Goal: Information Seeking & Learning: Learn about a topic

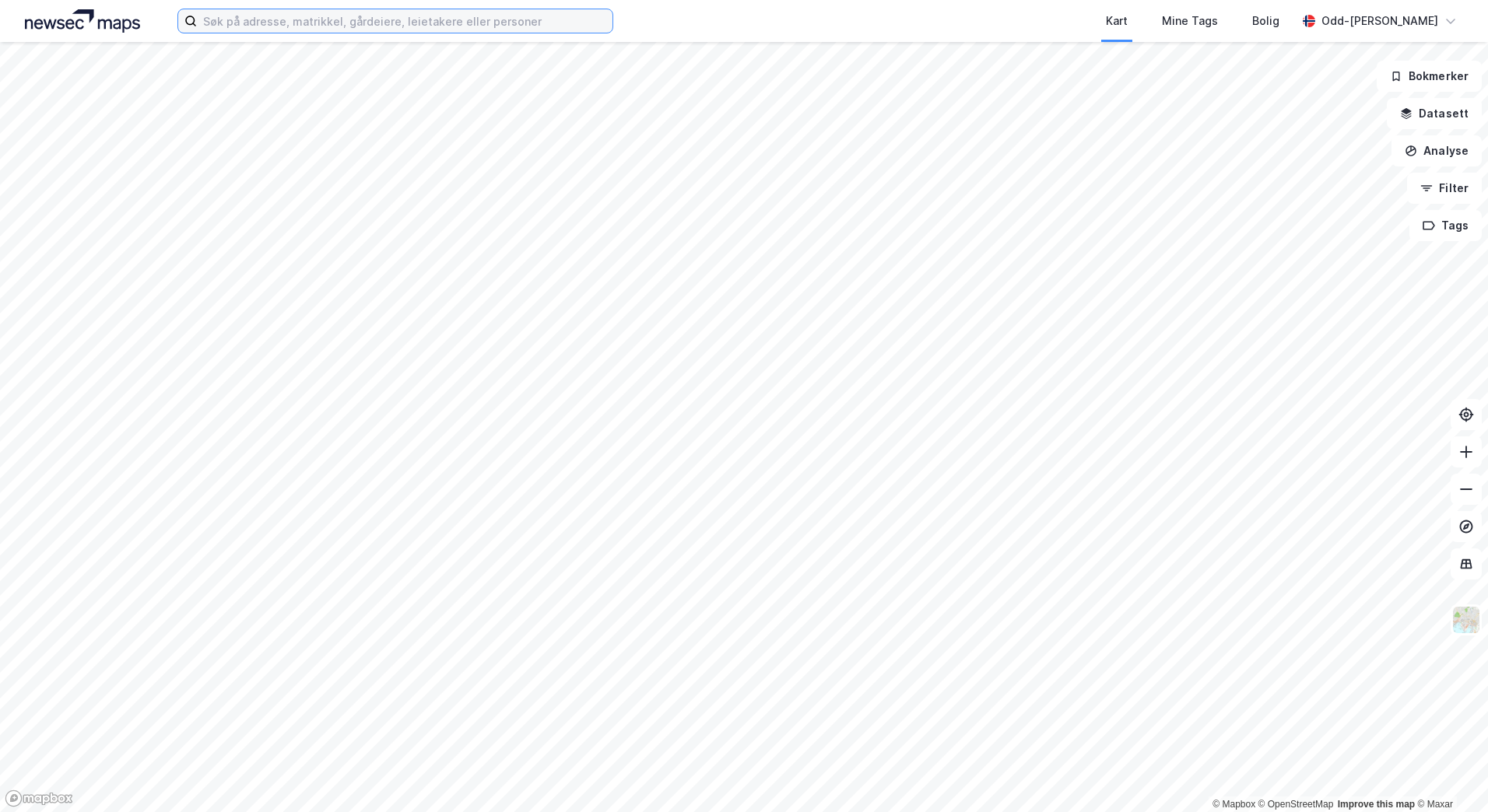
click at [250, 24] on input at bounding box center [405, 21] width 416 height 23
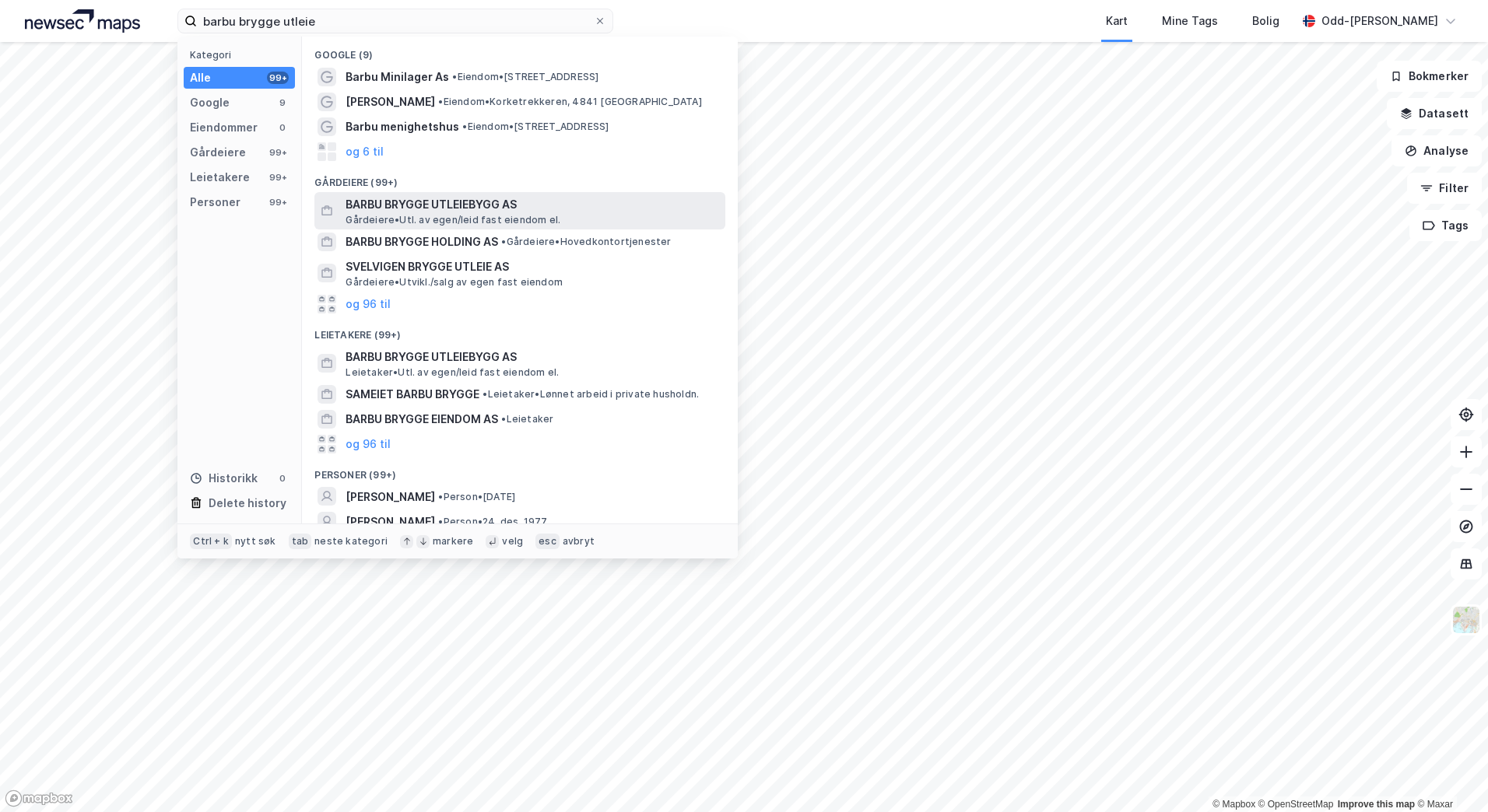
click at [420, 198] on span "BARBU BRYGGE UTLEIEBYGG AS" at bounding box center [532, 205] width 373 height 19
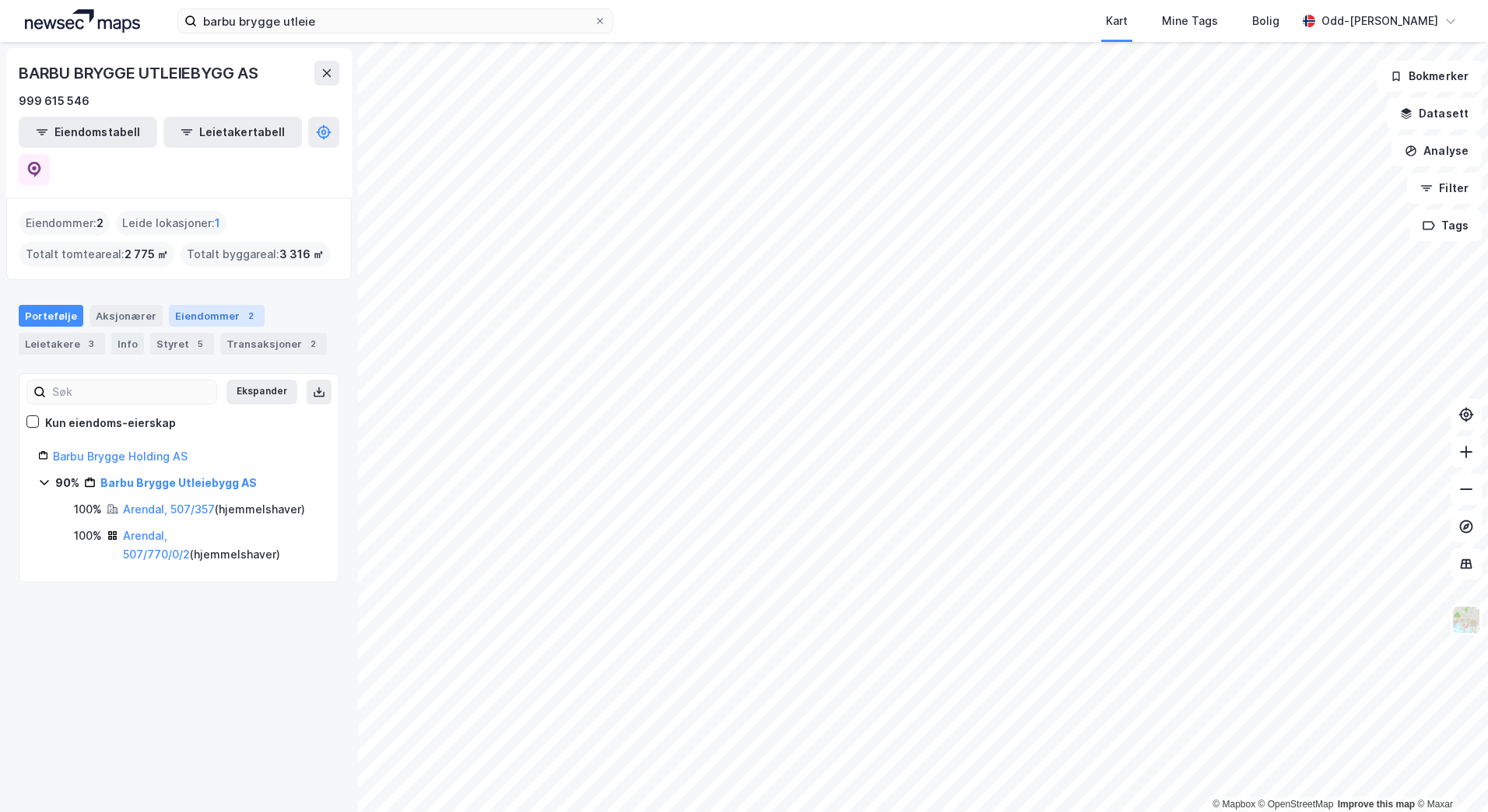
click at [213, 305] on div "Eiendommer 2" at bounding box center [216, 316] width 96 height 22
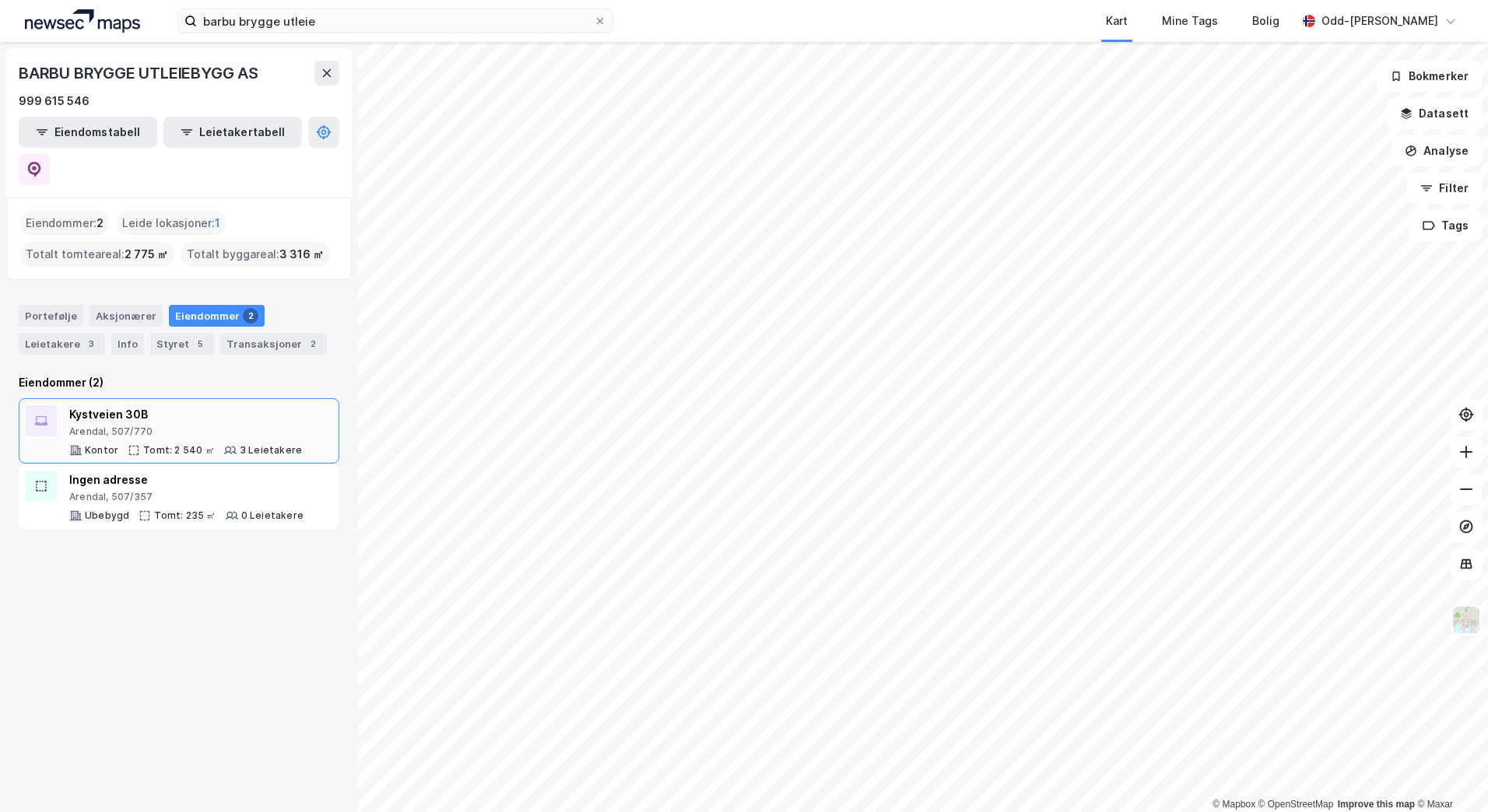
click at [149, 426] on div "Arendal, 507/770" at bounding box center [186, 432] width 233 height 12
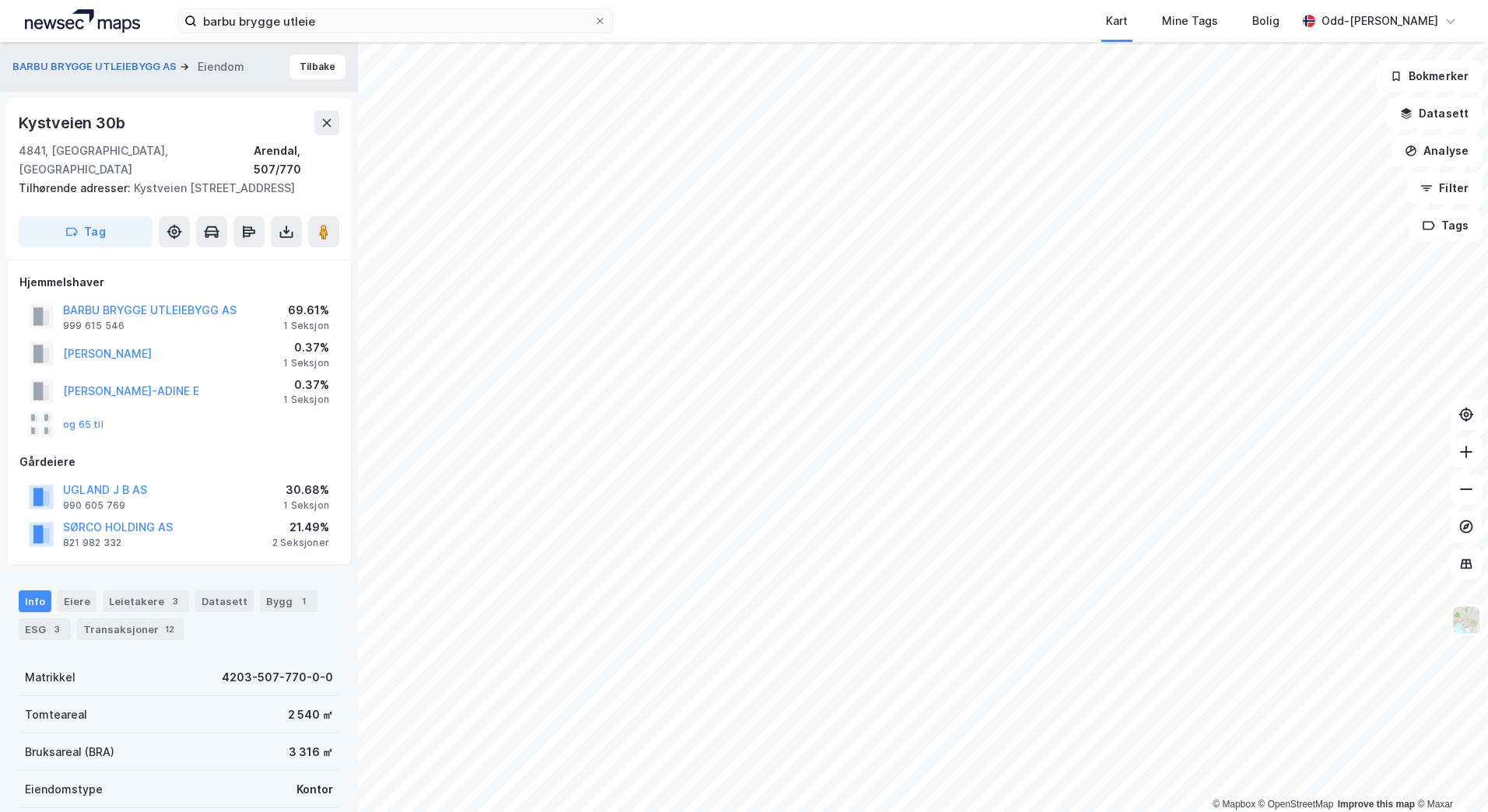
click at [82, 148] on div "4841, [GEOGRAPHIC_DATA], [GEOGRAPHIC_DATA]" at bounding box center [136, 160] width 235 height 37
click at [92, 181] on span "Tilhørende adresser:" at bounding box center [76, 187] width 115 height 13
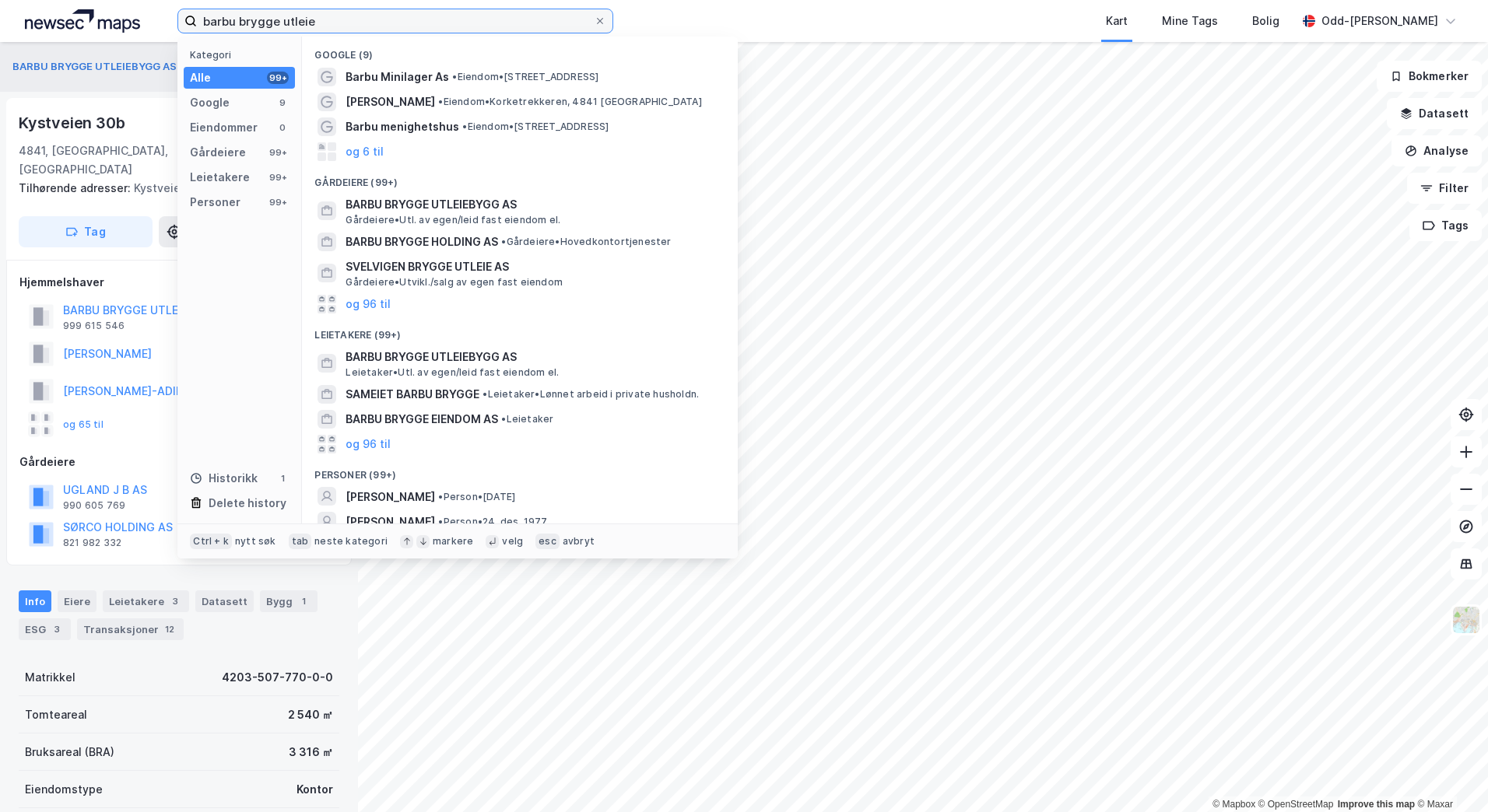
drag, startPoint x: 338, startPoint y: 22, endPoint x: 352, endPoint y: 17, distance: 14.9
click at [338, 20] on input "barbu brygge utleie" at bounding box center [395, 21] width 397 height 23
drag, startPoint x: 353, startPoint y: 17, endPoint x: 177, endPoint y: 27, distance: 176.3
click at [180, 23] on label "barbu brygge utleie" at bounding box center [395, 21] width 436 height 25
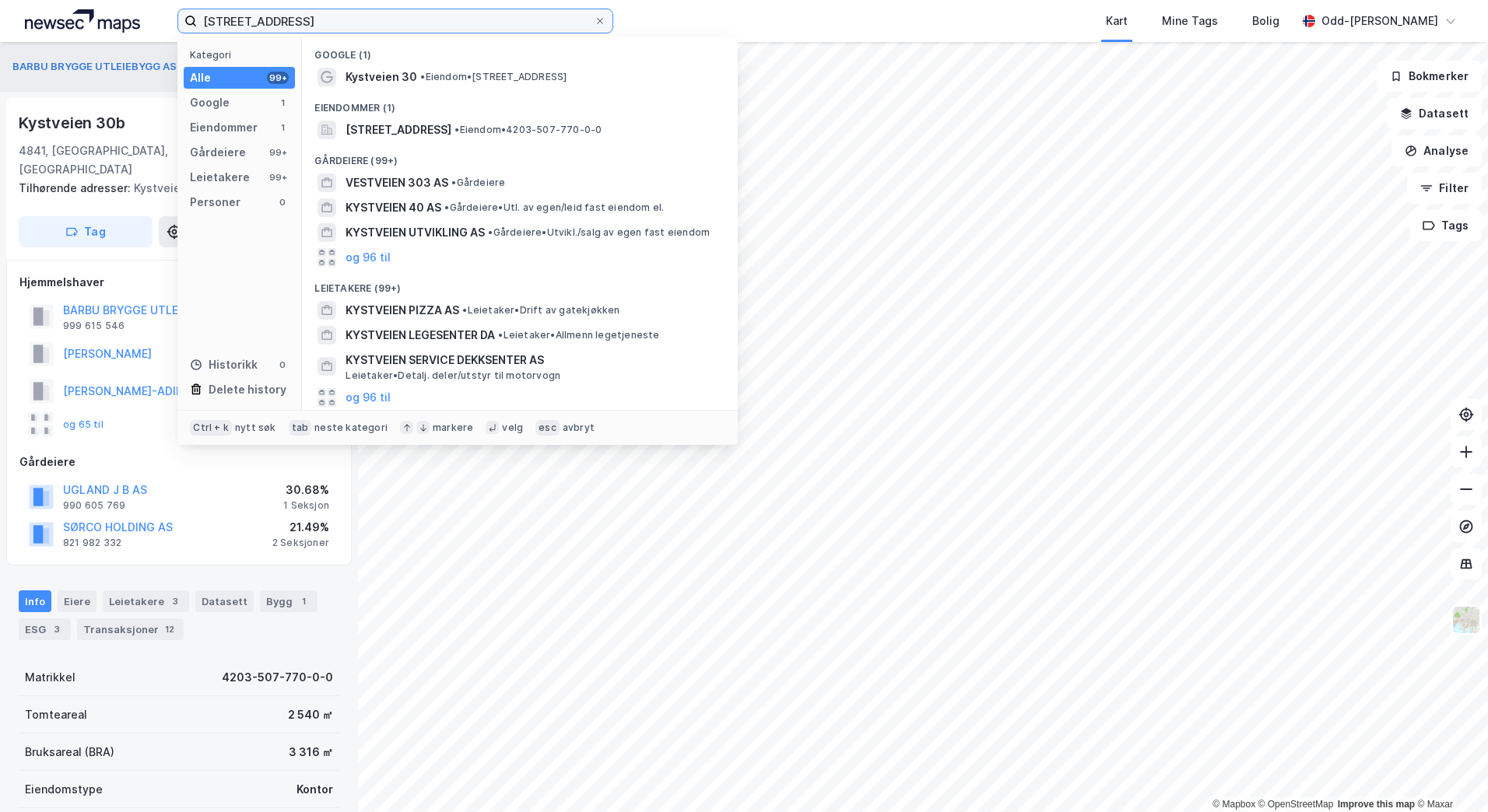
type input "kYSTVEIEN 30A"
click at [446, 133] on span "[STREET_ADDRESS]" at bounding box center [398, 130] width 106 height 19
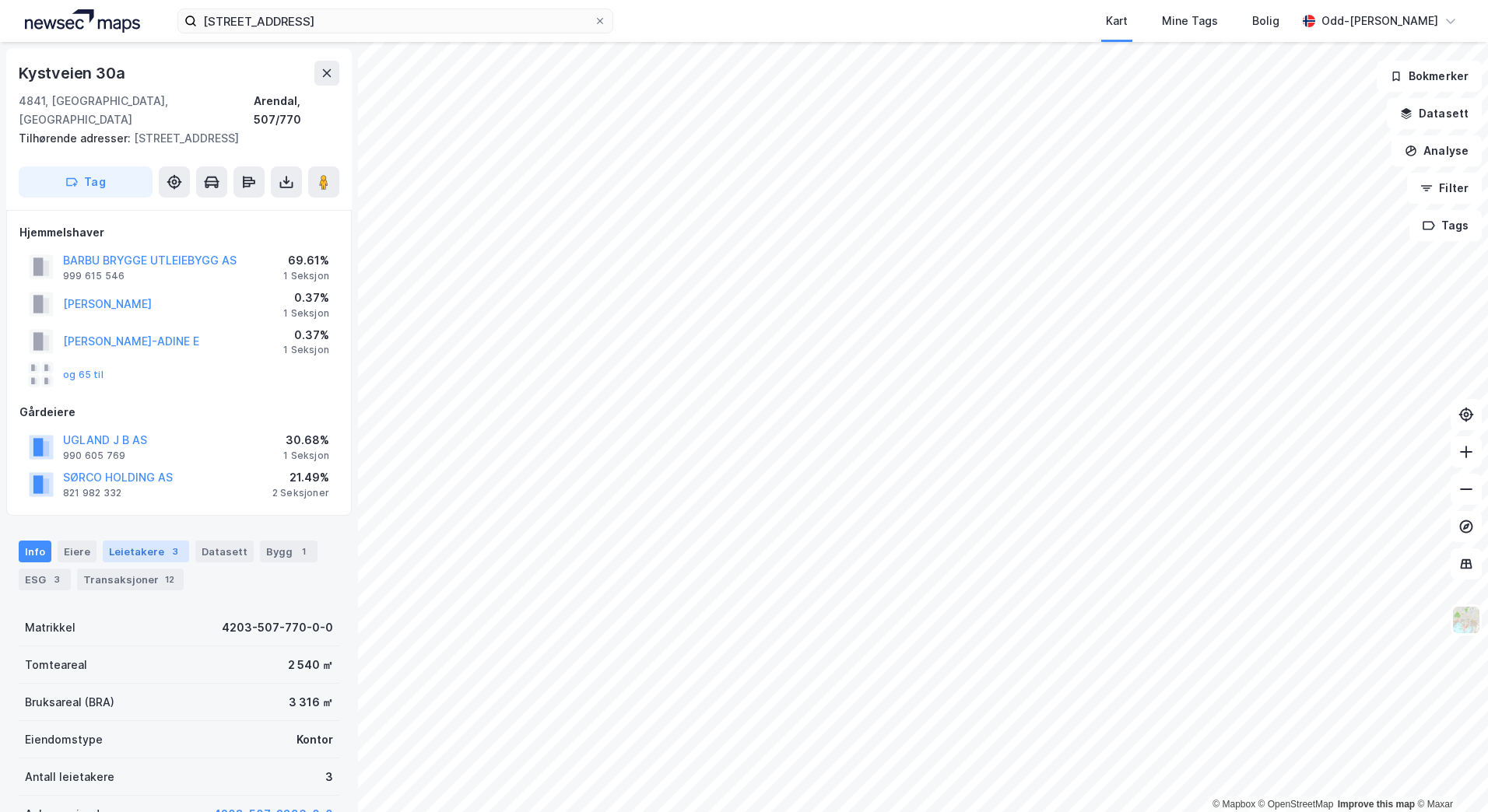
click at [134, 540] on div "Leietakere 3" at bounding box center [146, 551] width 87 height 22
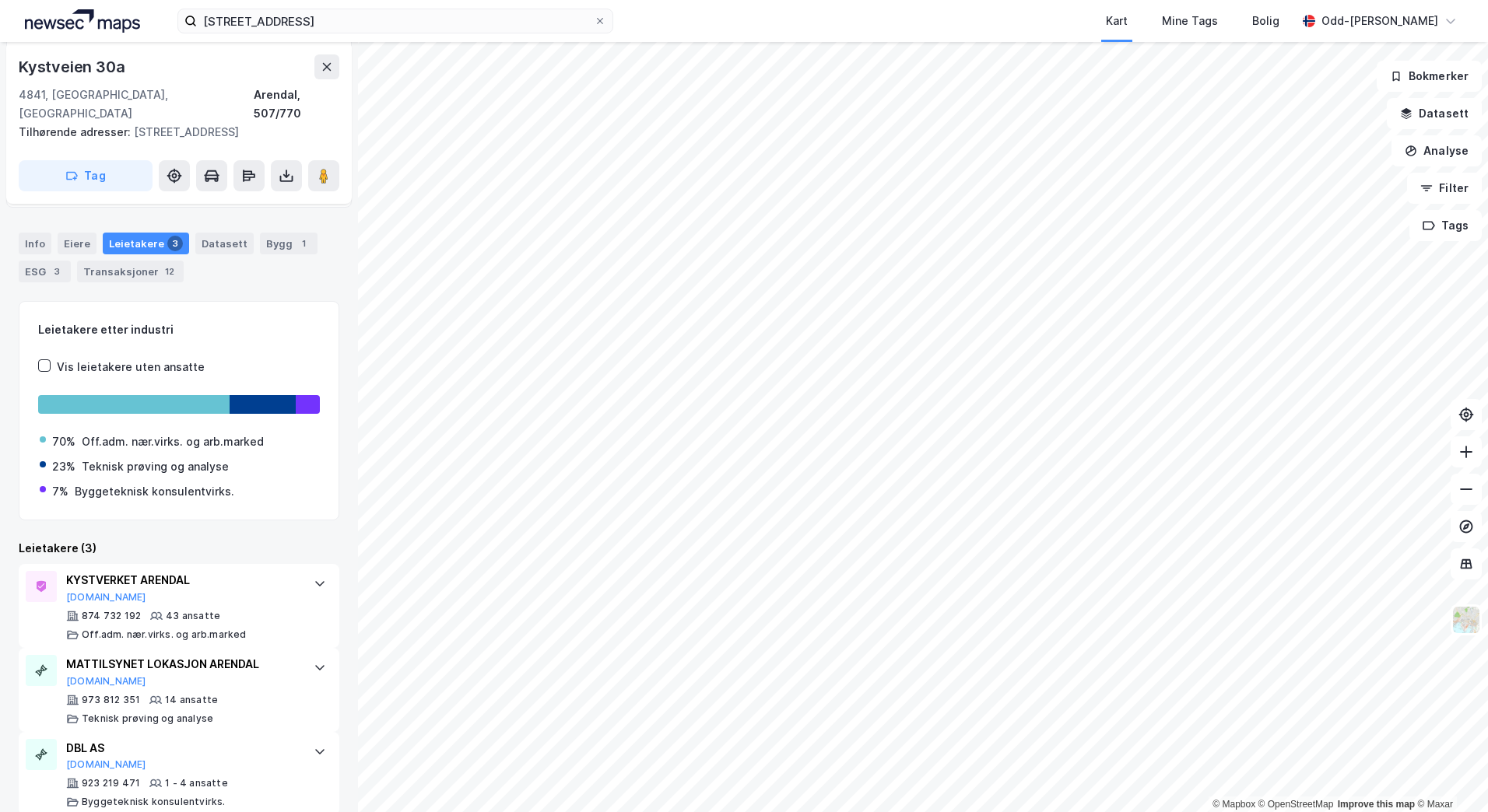
scroll to position [312, 0]
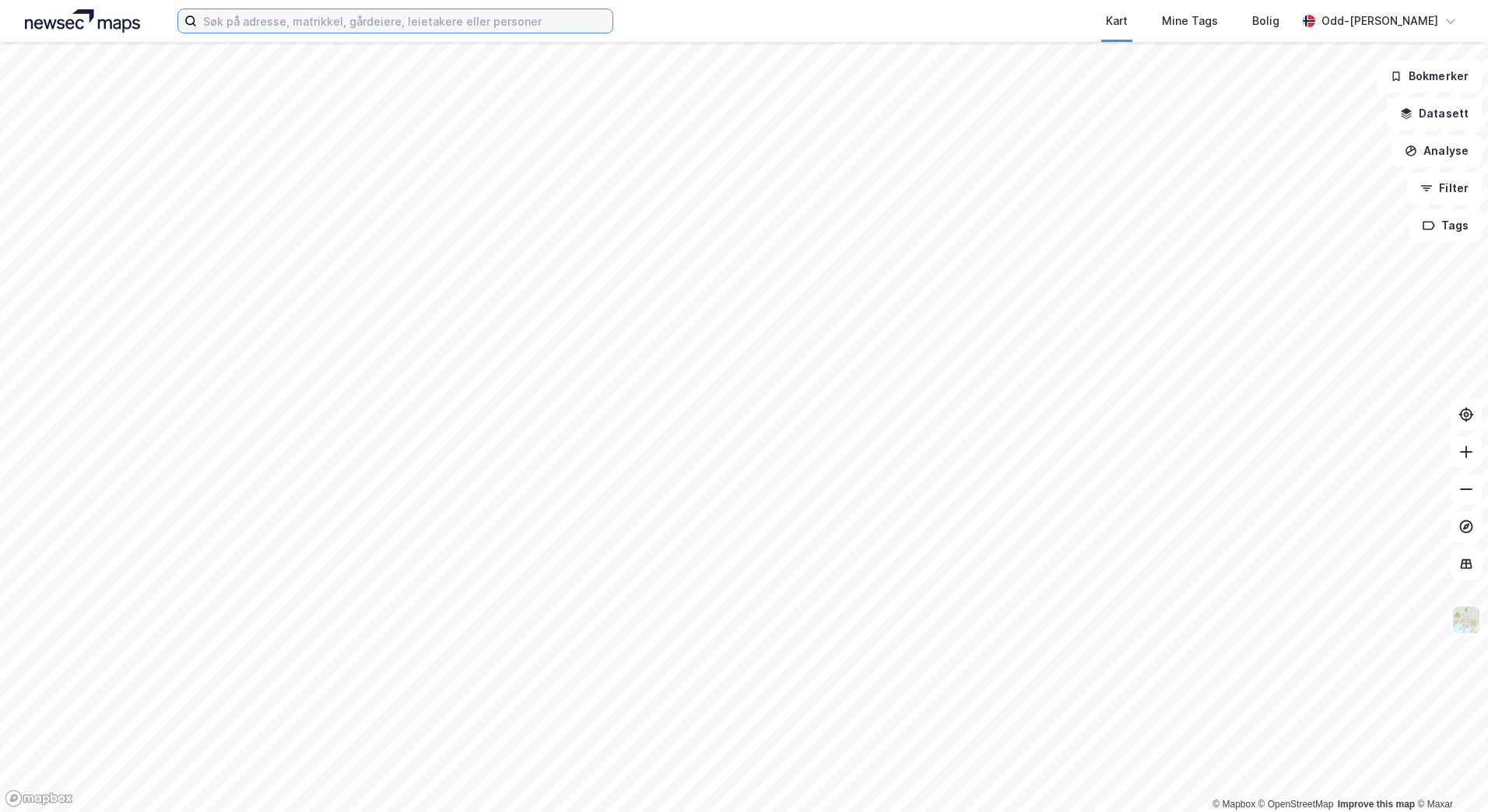
click at [280, 20] on input at bounding box center [405, 21] width 416 height 23
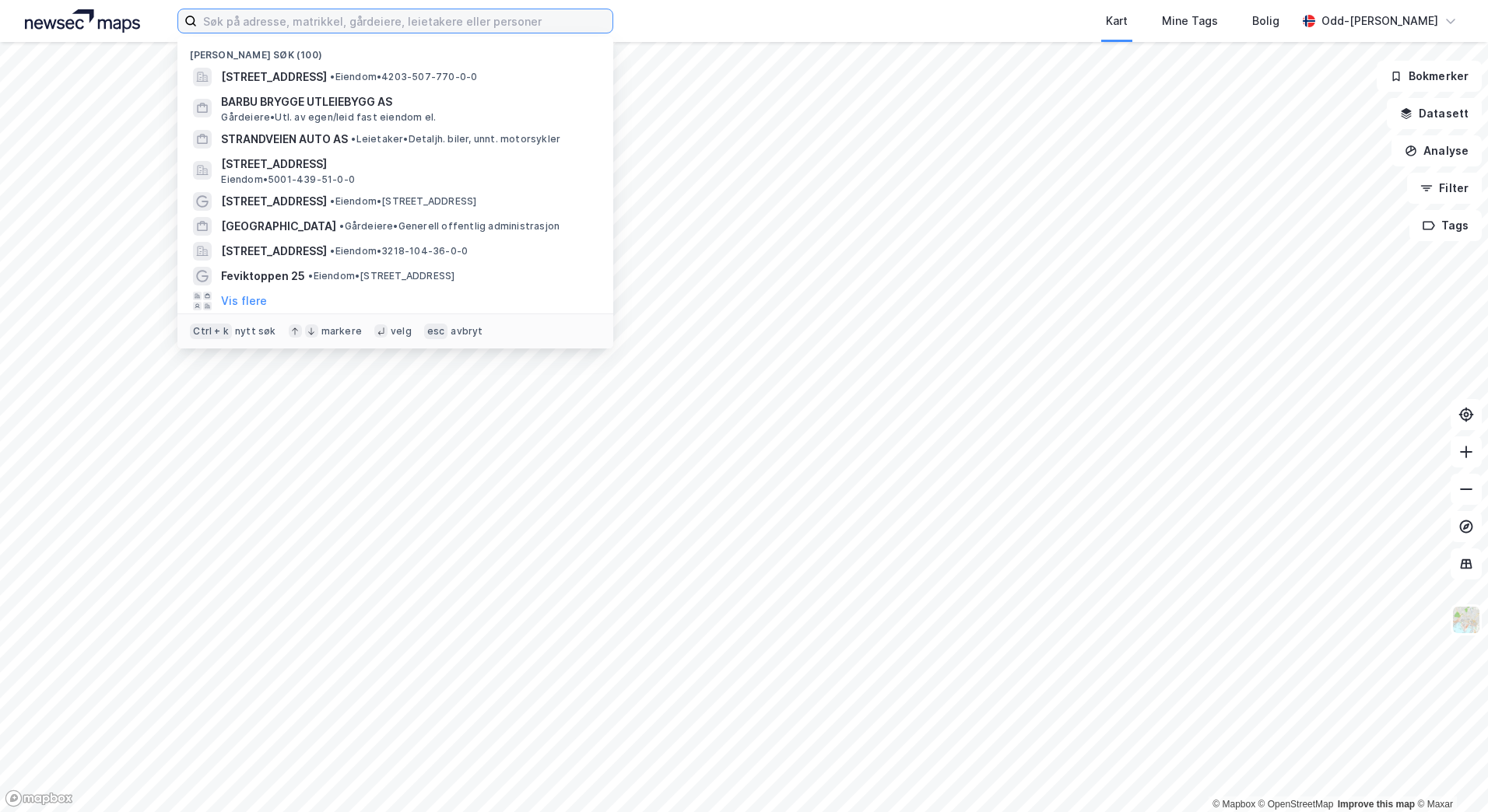
paste input "999 615 546"
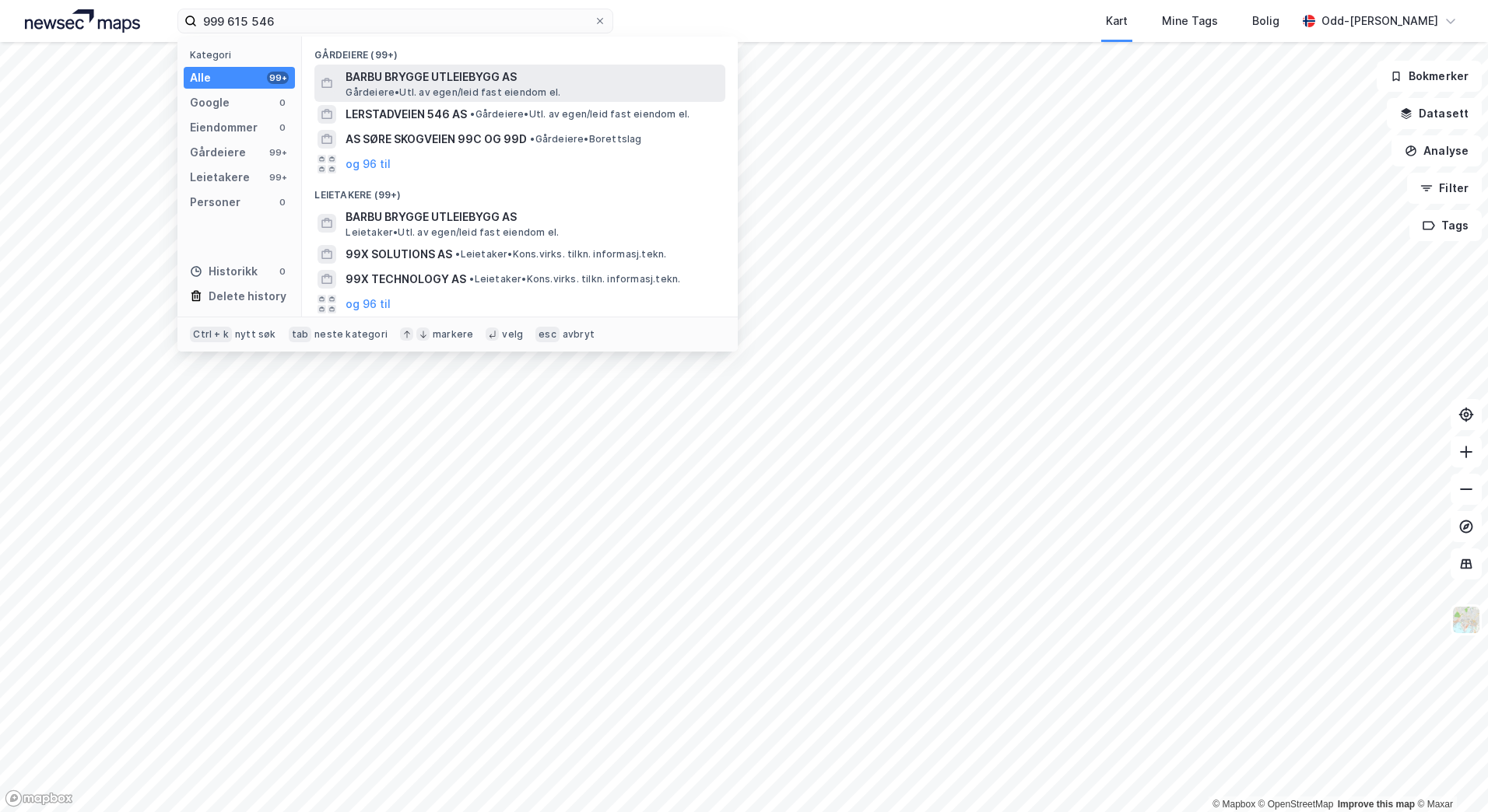
click at [353, 87] on span "Gårdeiere • Utl. av egen/leid fast eiendom el." at bounding box center [452, 93] width 215 height 12
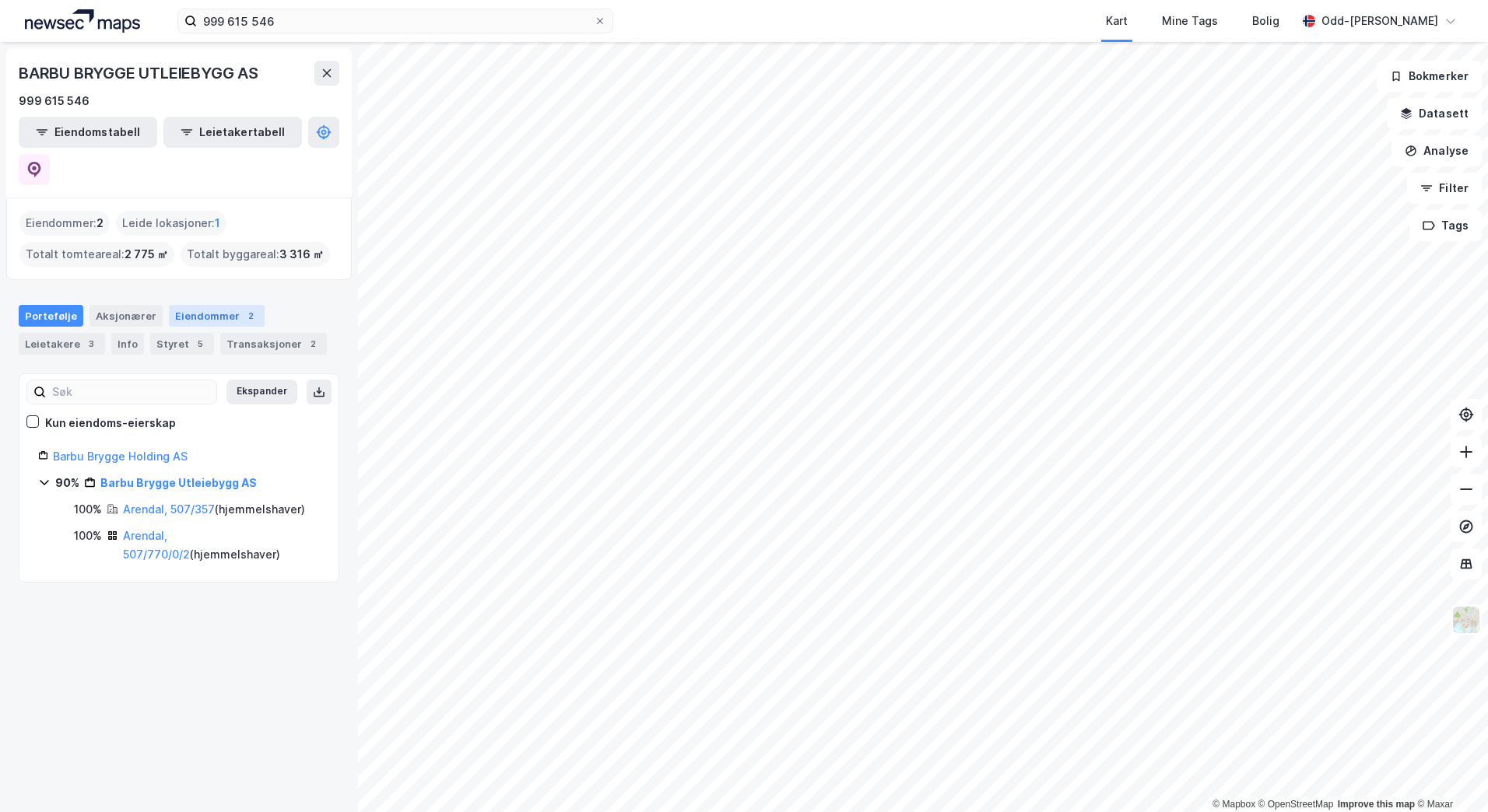
click at [194, 305] on div "Eiendommer 2" at bounding box center [216, 316] width 96 height 22
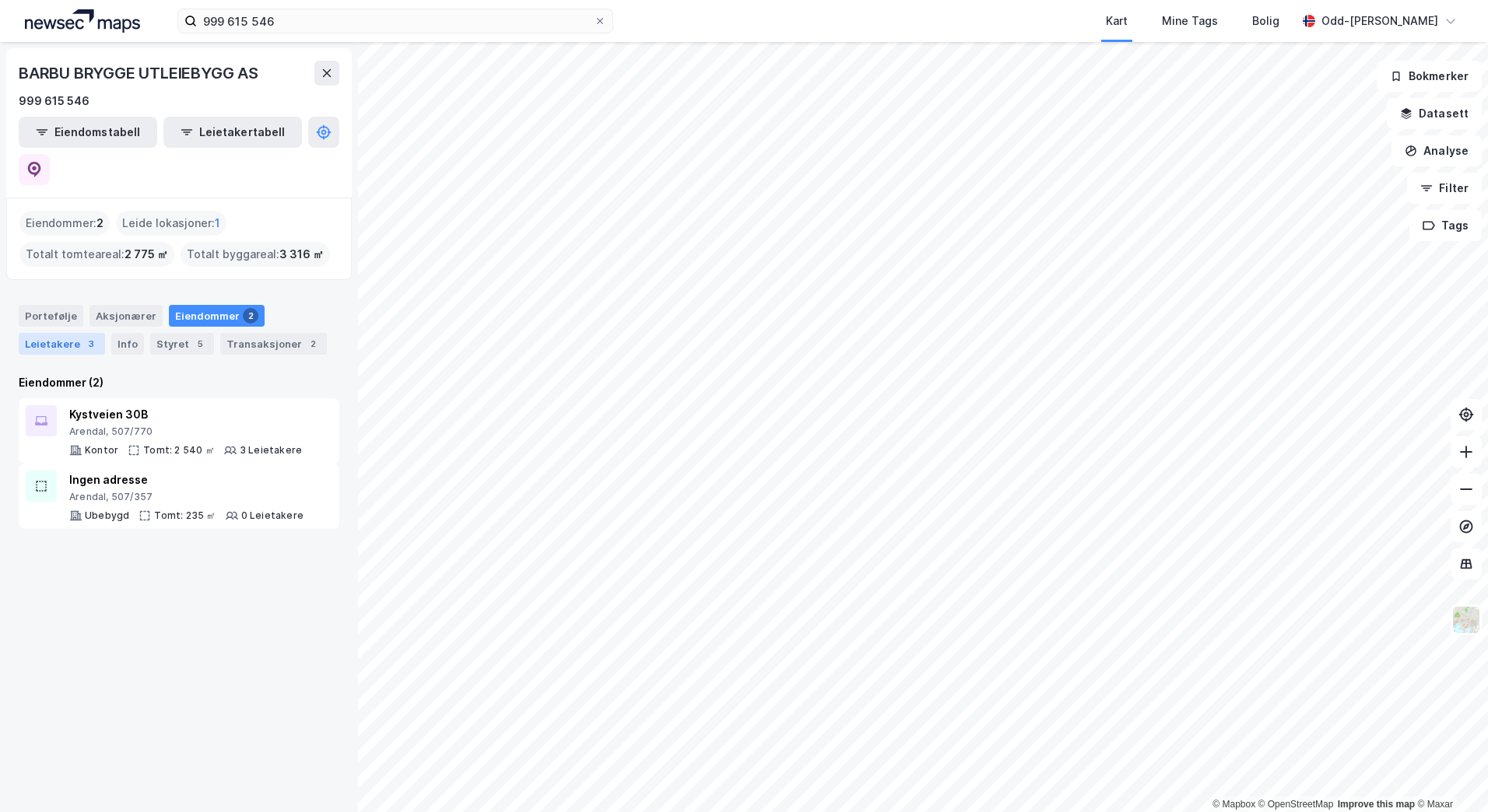
click at [84, 336] on div "3" at bounding box center [91, 344] width 16 height 16
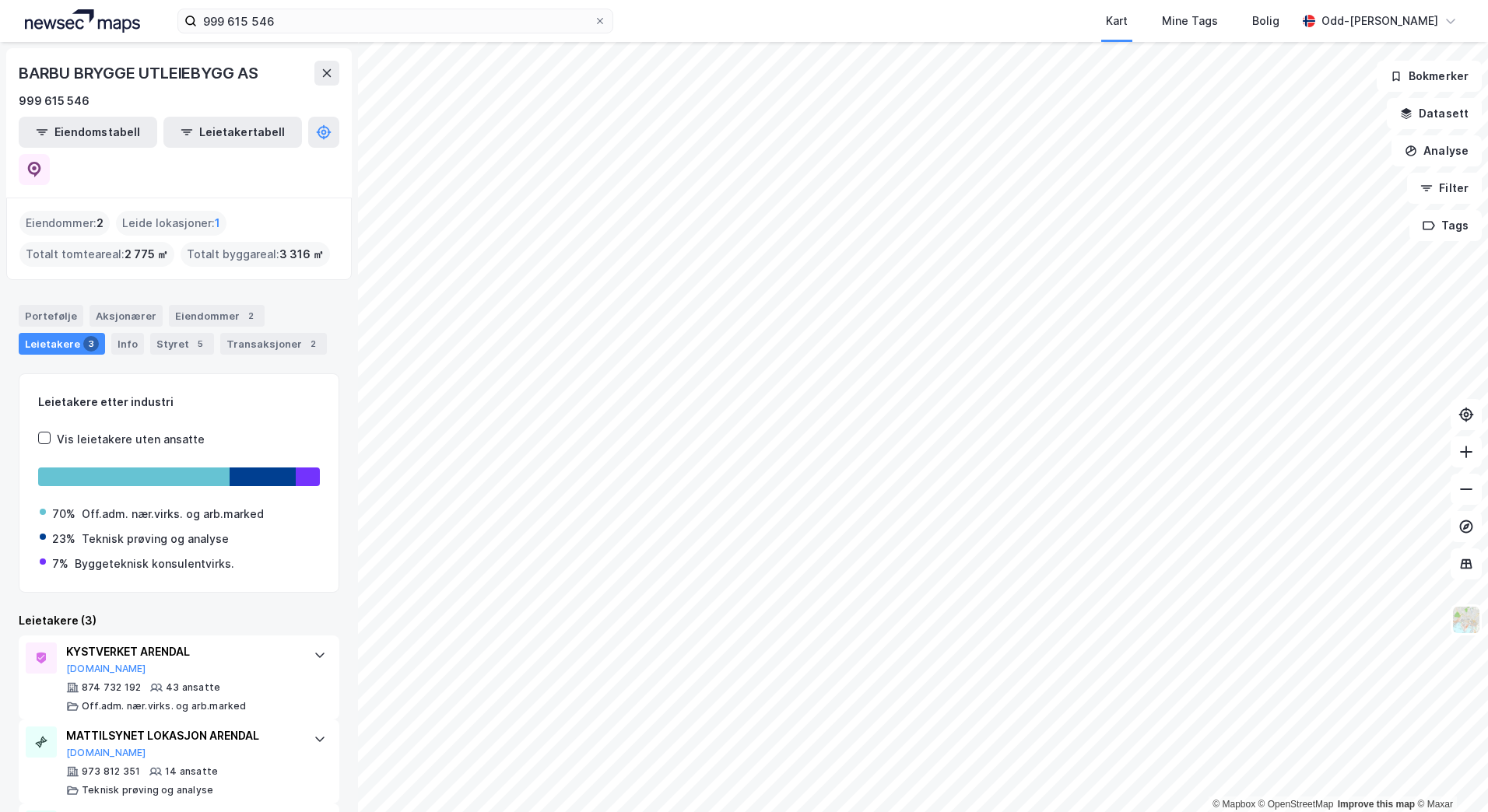
click at [72, 211] on div "Eiendommer : 2" at bounding box center [65, 223] width 91 height 25
click at [70, 211] on div "Eiendommer : 2" at bounding box center [65, 223] width 91 height 25
click at [79, 242] on div "Totalt tomteareal : 2 775 ㎡" at bounding box center [97, 255] width 155 height 25
click at [59, 211] on div "Eiendommer : 2" at bounding box center [65, 223] width 91 height 25
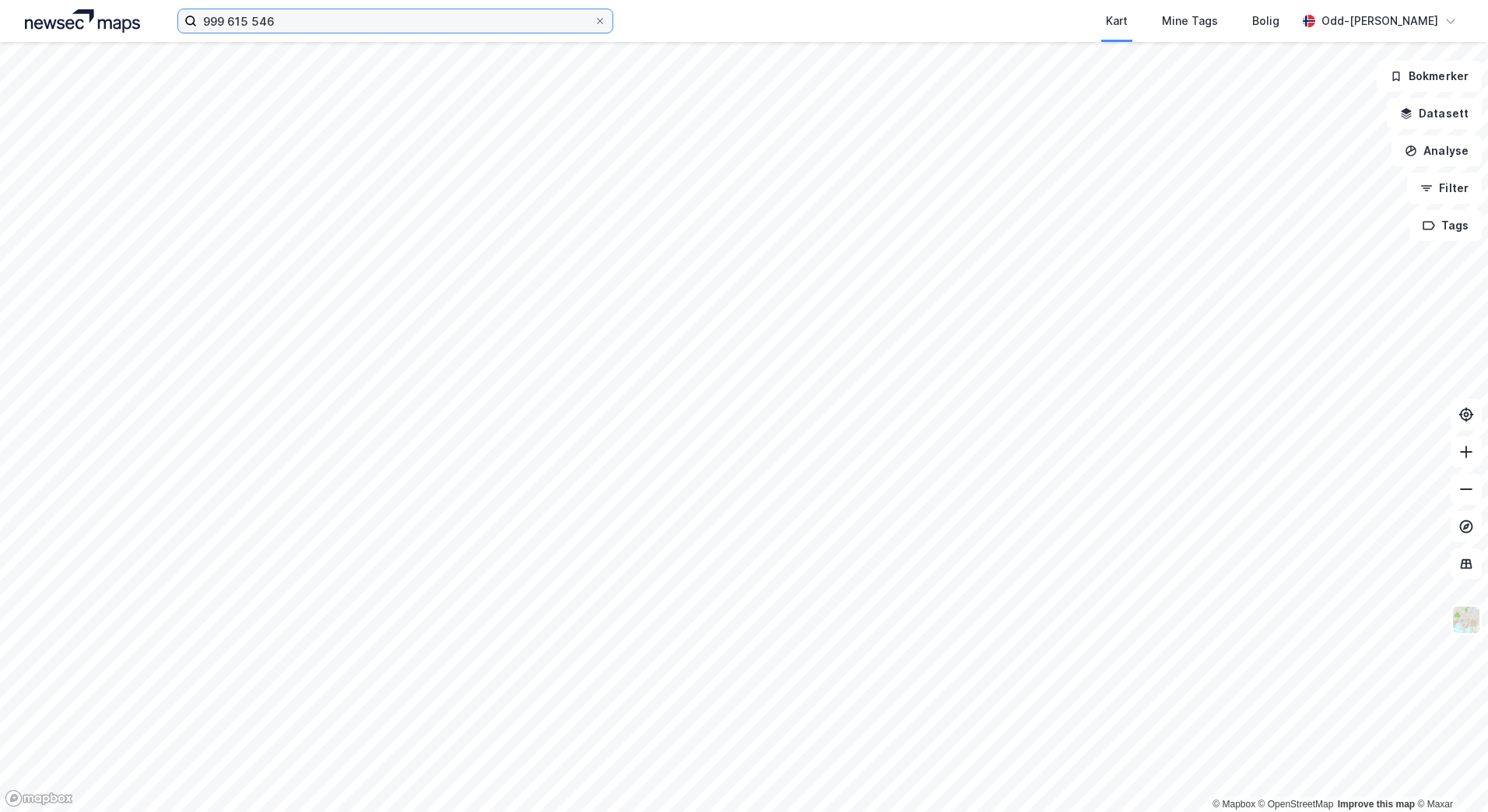
click at [283, 28] on input "999 615 546" at bounding box center [395, 21] width 397 height 23
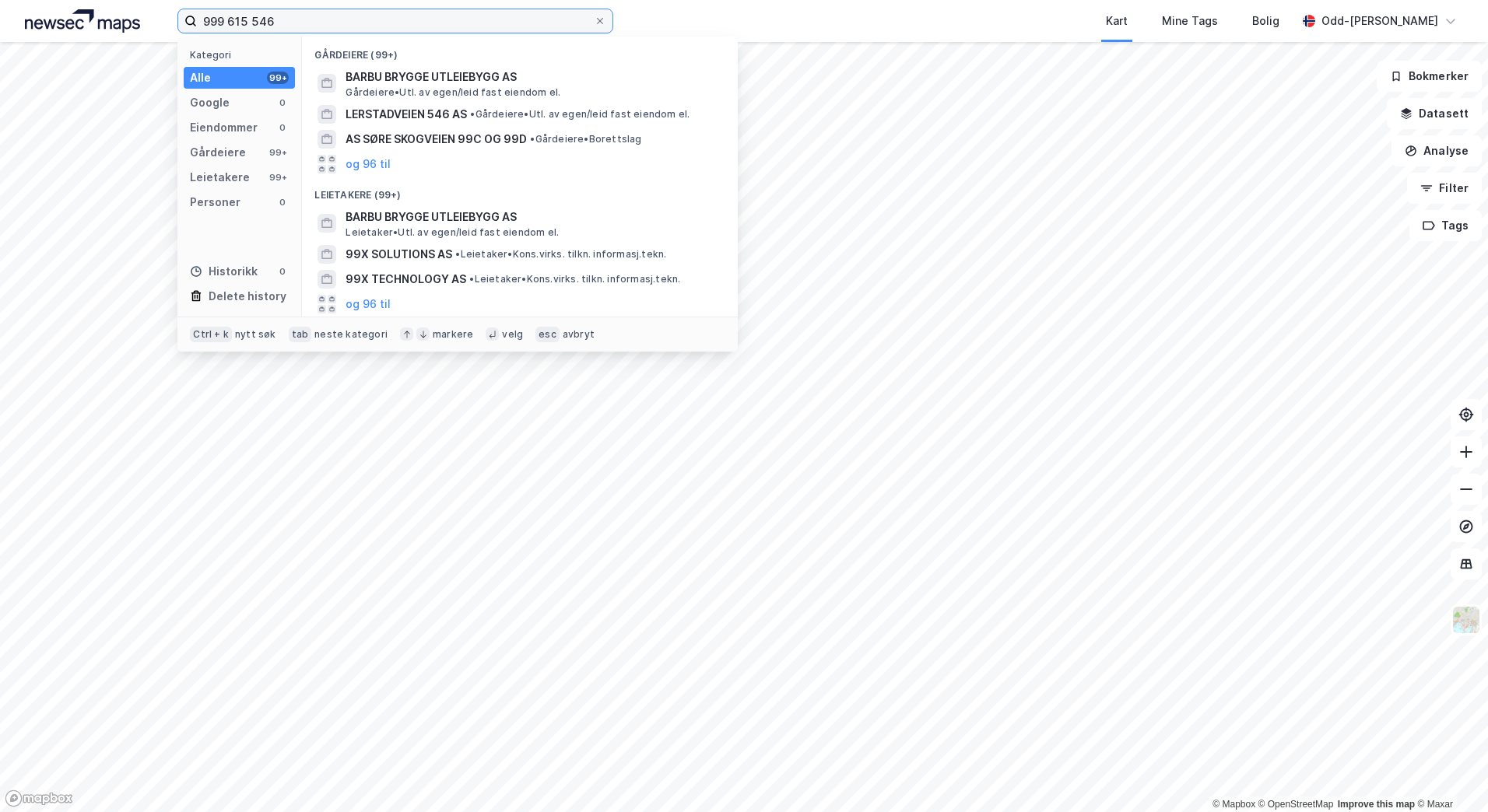
drag, startPoint x: 237, startPoint y: 28, endPoint x: 177, endPoint y: 34, distance: 60.3
click at [177, 34] on div "999 615 546 Kategori Alle 99+ Google 0 Eiendommer 0 Gårdeiere 99+ Leietakere 99…" at bounding box center [744, 21] width 1488 height 42
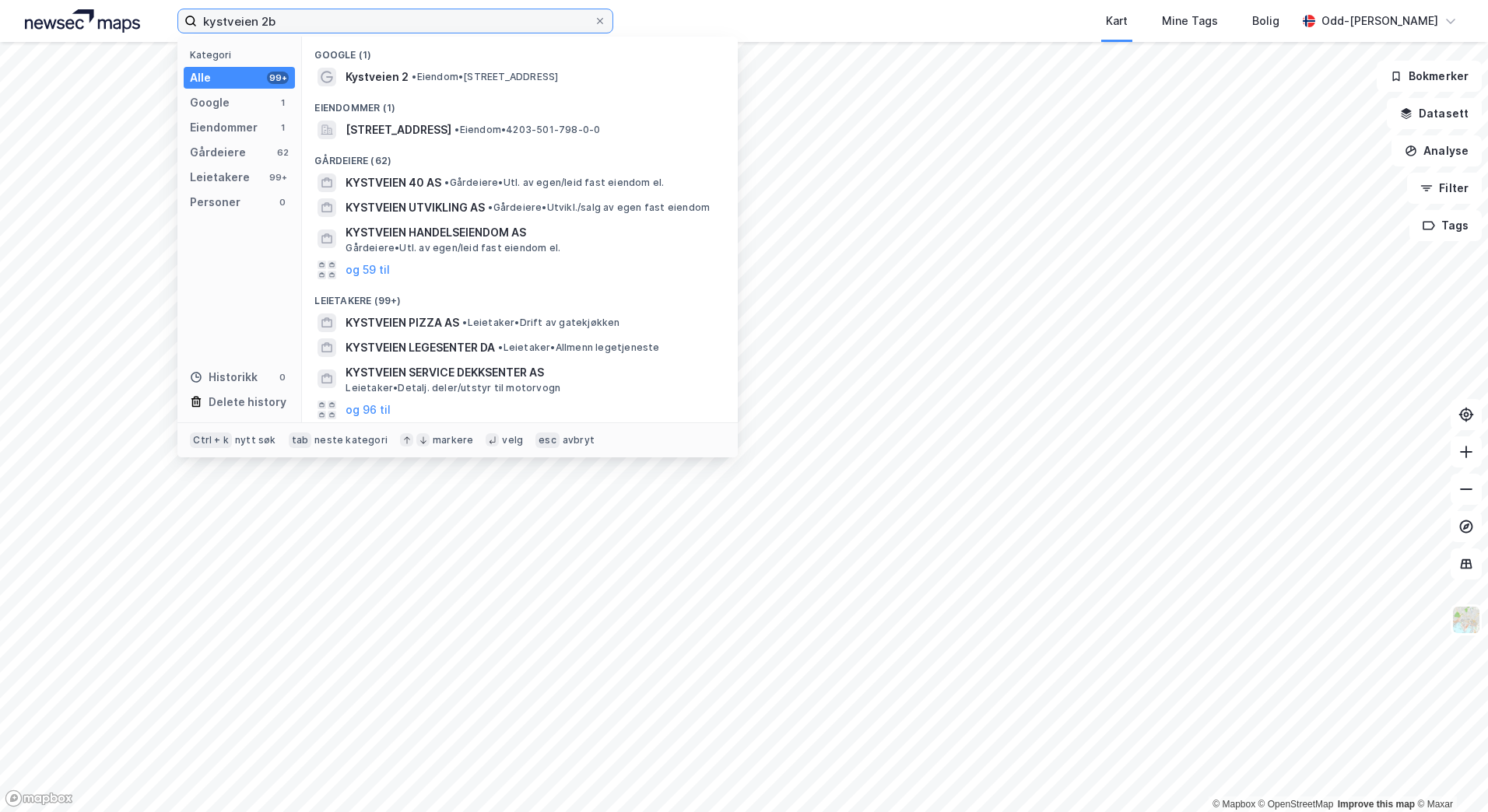
drag, startPoint x: 287, startPoint y: 23, endPoint x: 191, endPoint y: 27, distance: 96.1
click at [191, 27] on label "kystveien 2b" at bounding box center [395, 21] width 436 height 25
click at [316, 10] on input "kystveien 2b" at bounding box center [395, 21] width 397 height 23
drag, startPoint x: 317, startPoint y: 12, endPoint x: 116, endPoint y: 9, distance: 201.0
click at [110, 5] on div "kystveien 2b Kategori Alle 99+ Google 1 Eiendommer 1 Gårdeiere 62 Leietakere 99…" at bounding box center [744, 21] width 1488 height 42
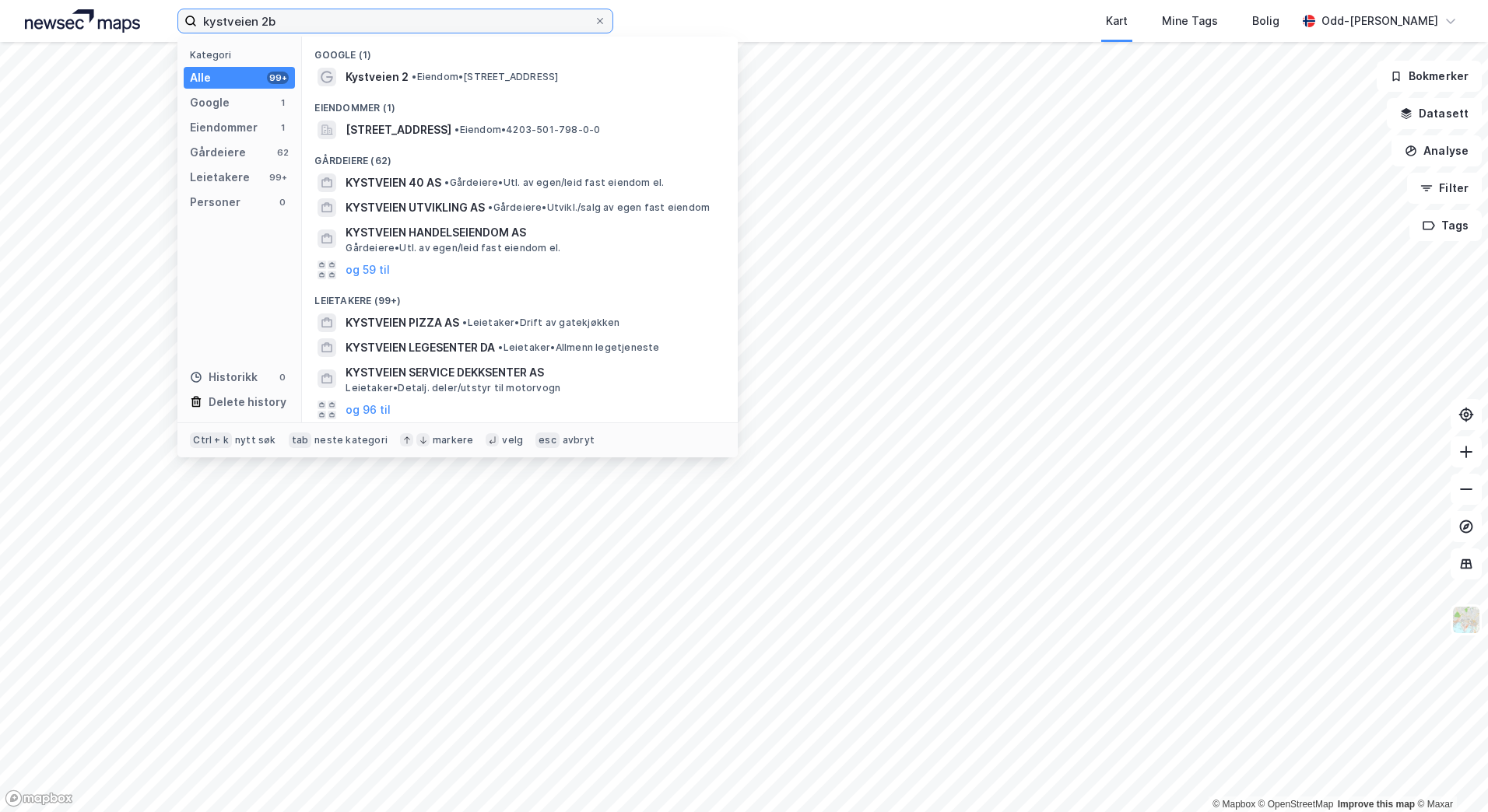
paste input "Barbu Brygge Utleiebygg AS"
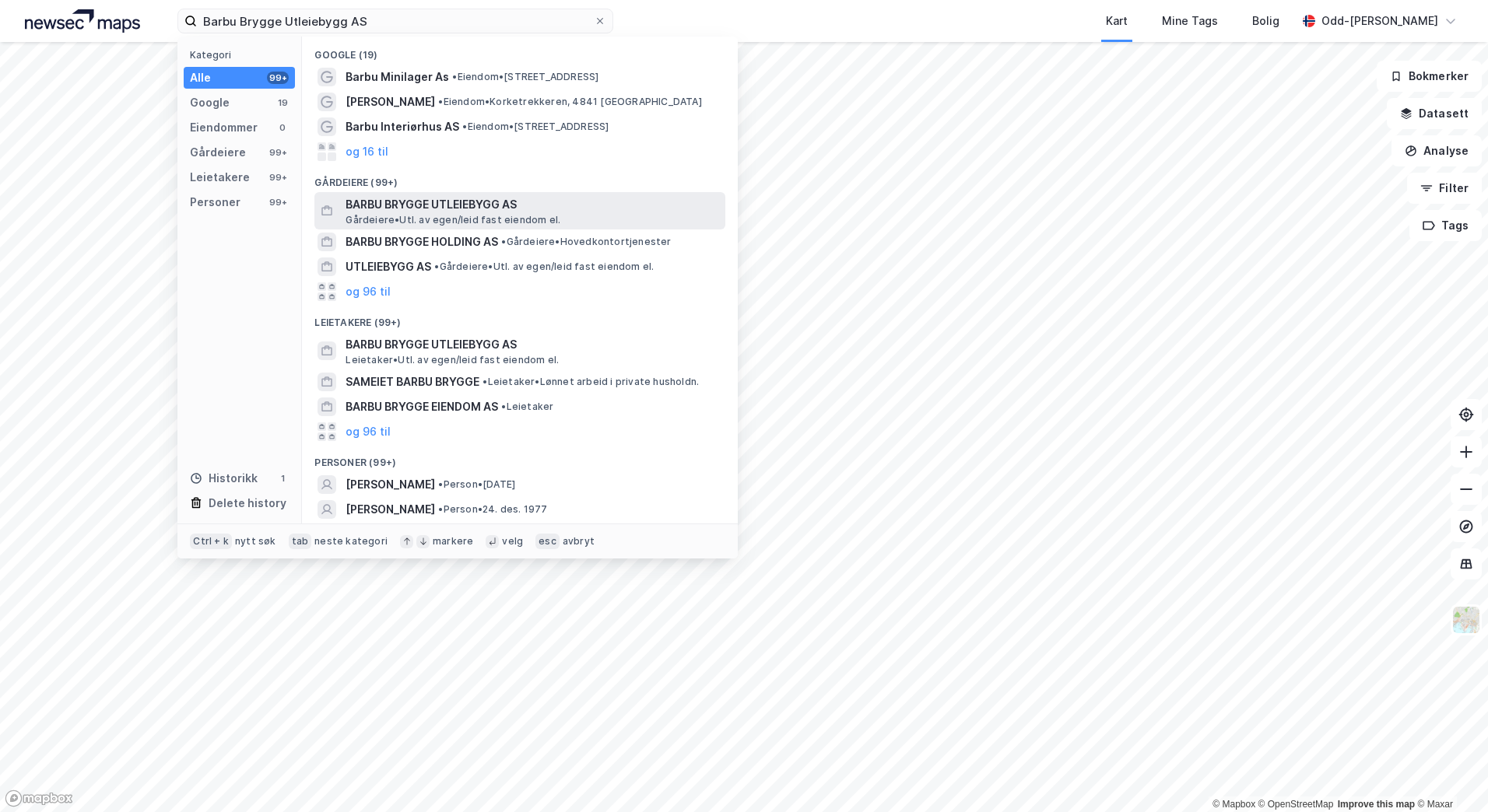
click at [441, 203] on span "BARBU BRYGGE UTLEIEBYGG AS" at bounding box center [532, 205] width 373 height 19
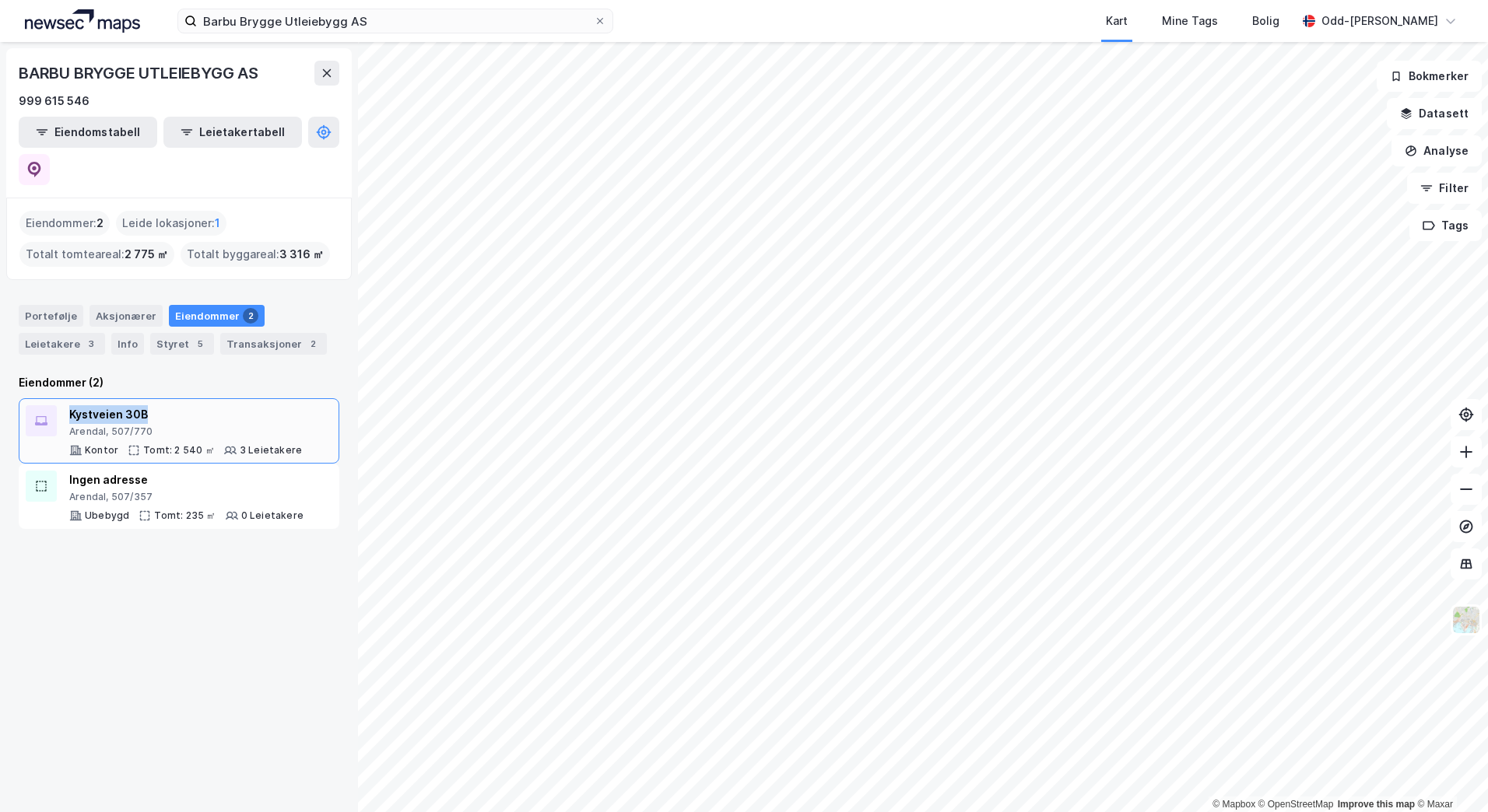
drag, startPoint x: 155, startPoint y: 377, endPoint x: 70, endPoint y: 381, distance: 85.1
click at [70, 405] on div "Kystveien 30B" at bounding box center [186, 415] width 233 height 19
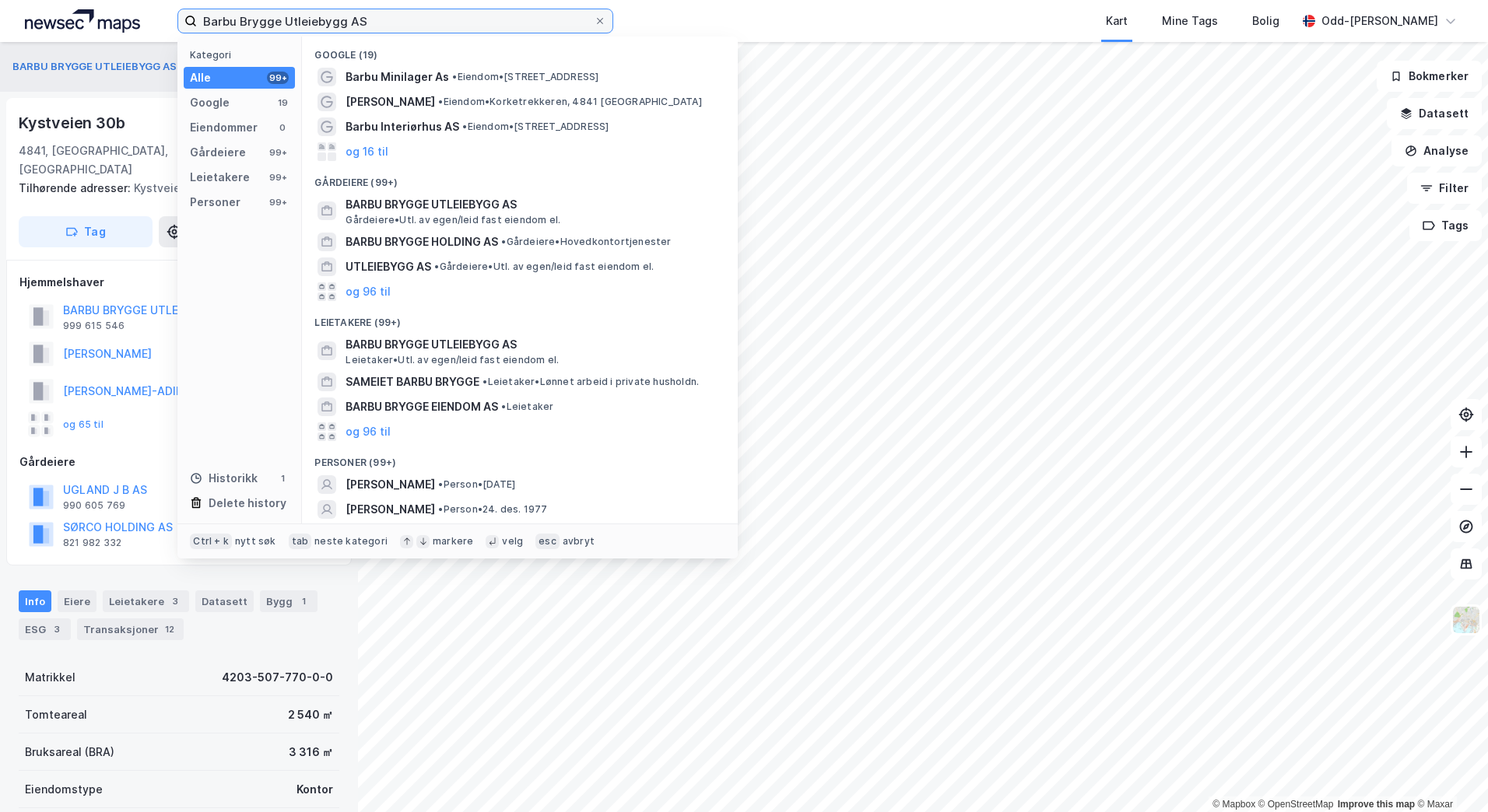
click at [295, 32] on input "Barbu Brygge Utleiebygg AS" at bounding box center [395, 21] width 397 height 23
drag, startPoint x: 400, startPoint y: 19, endPoint x: 153, endPoint y: 24, distance: 247.1
click at [153, 24] on div "Barbu Brygge Utleiebygg AS Kategori Alle 99+ Google 19 Eiendommer 0 Gårdeiere 9…" at bounding box center [744, 21] width 1488 height 42
paste input
type input "B"
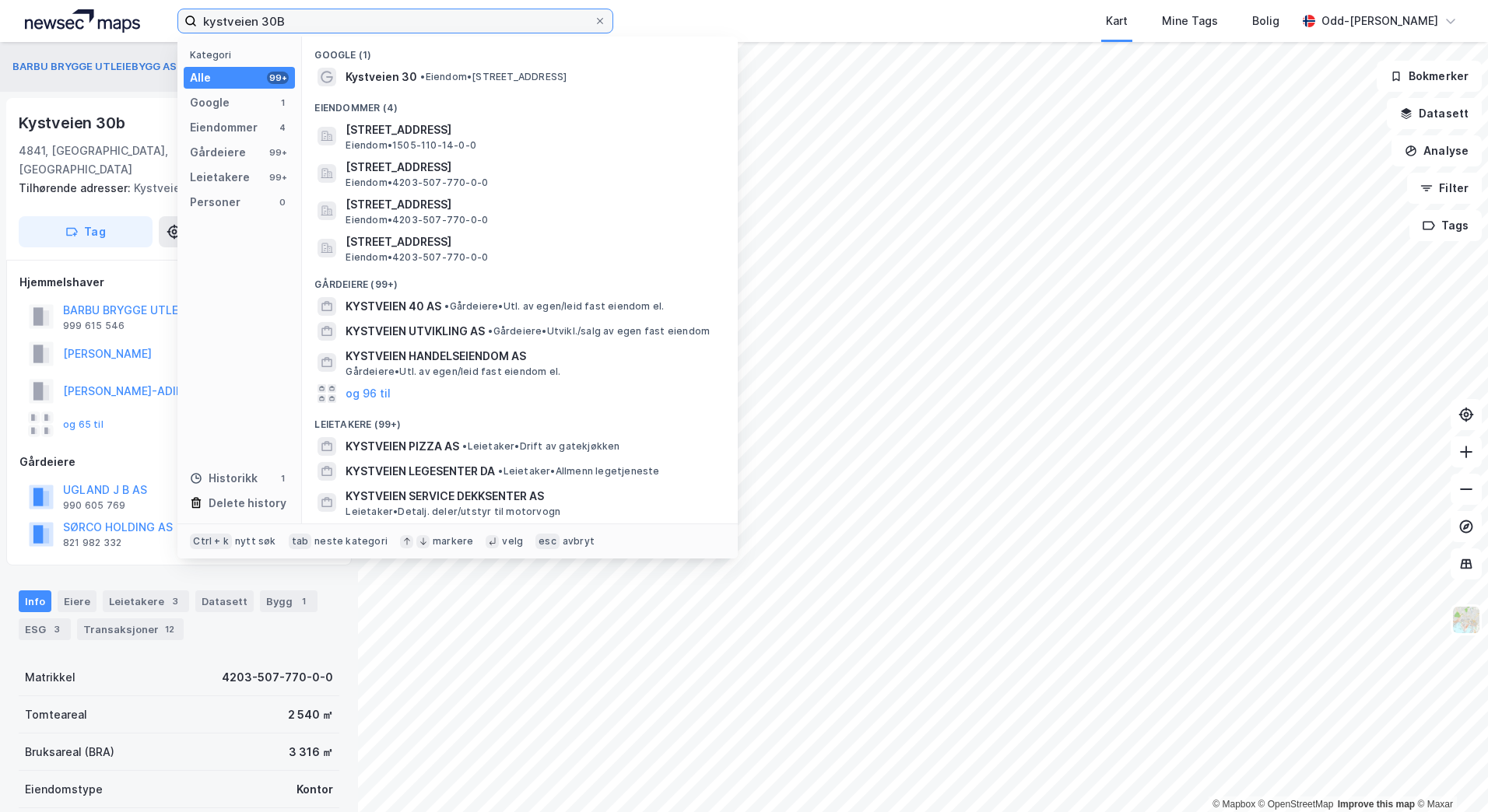
type input "kystveien 30B"
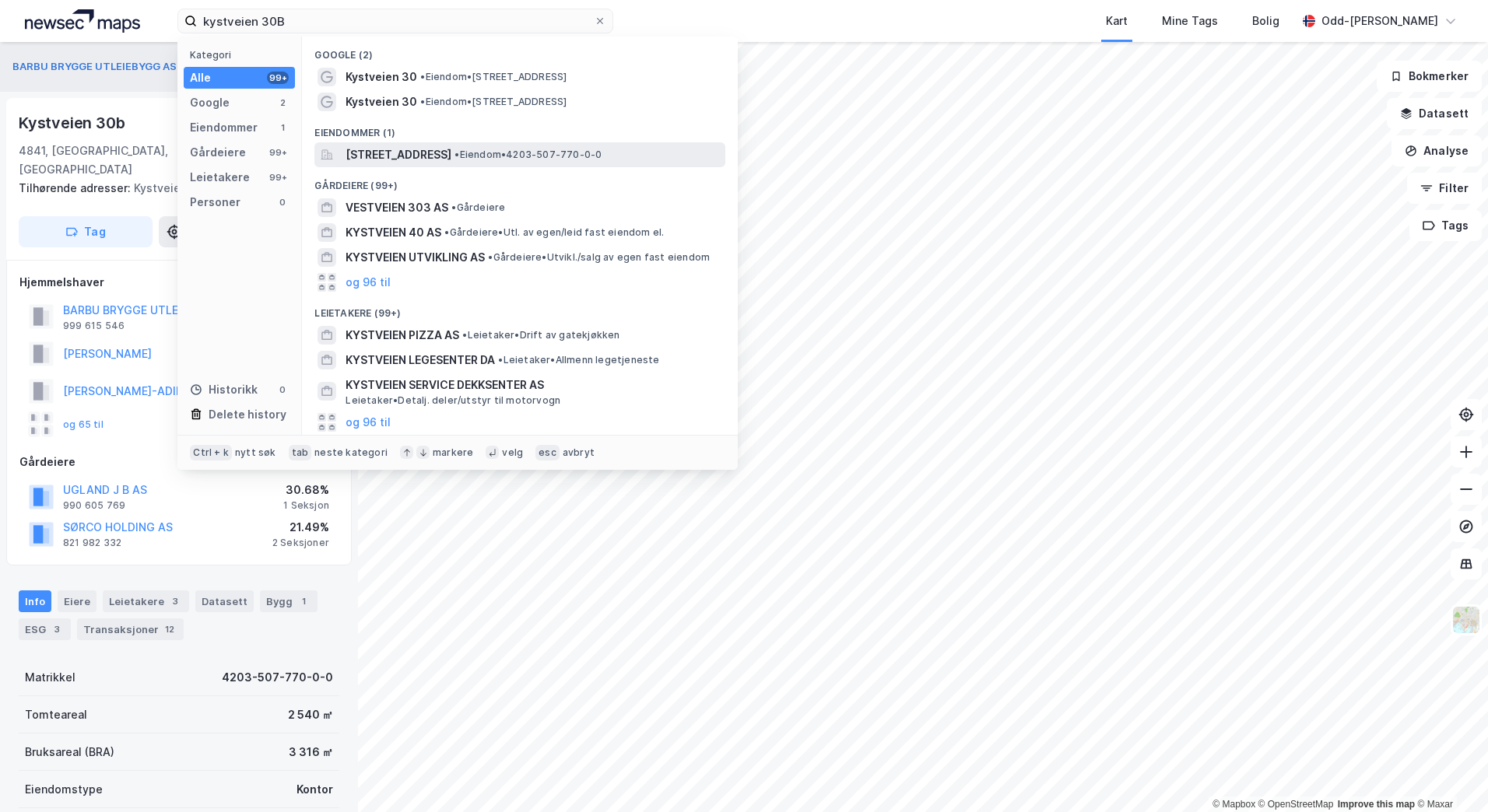
click at [451, 161] on span "[STREET_ADDRESS]" at bounding box center [398, 155] width 106 height 19
